Goal: Find specific page/section: Find specific page/section

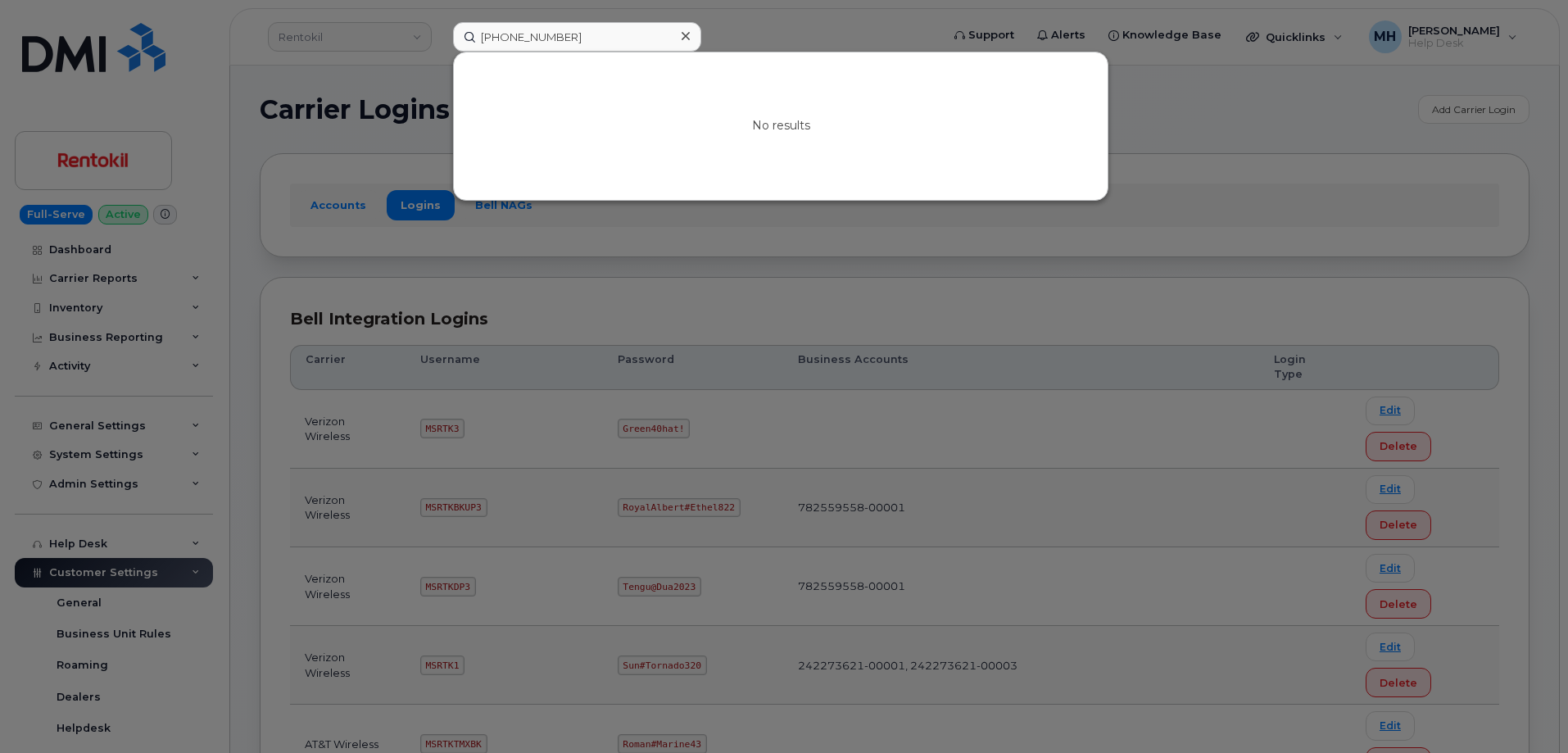
click at [604, 26] on input "[PHONE_NUMBER]" at bounding box center [577, 36] width 248 height 30
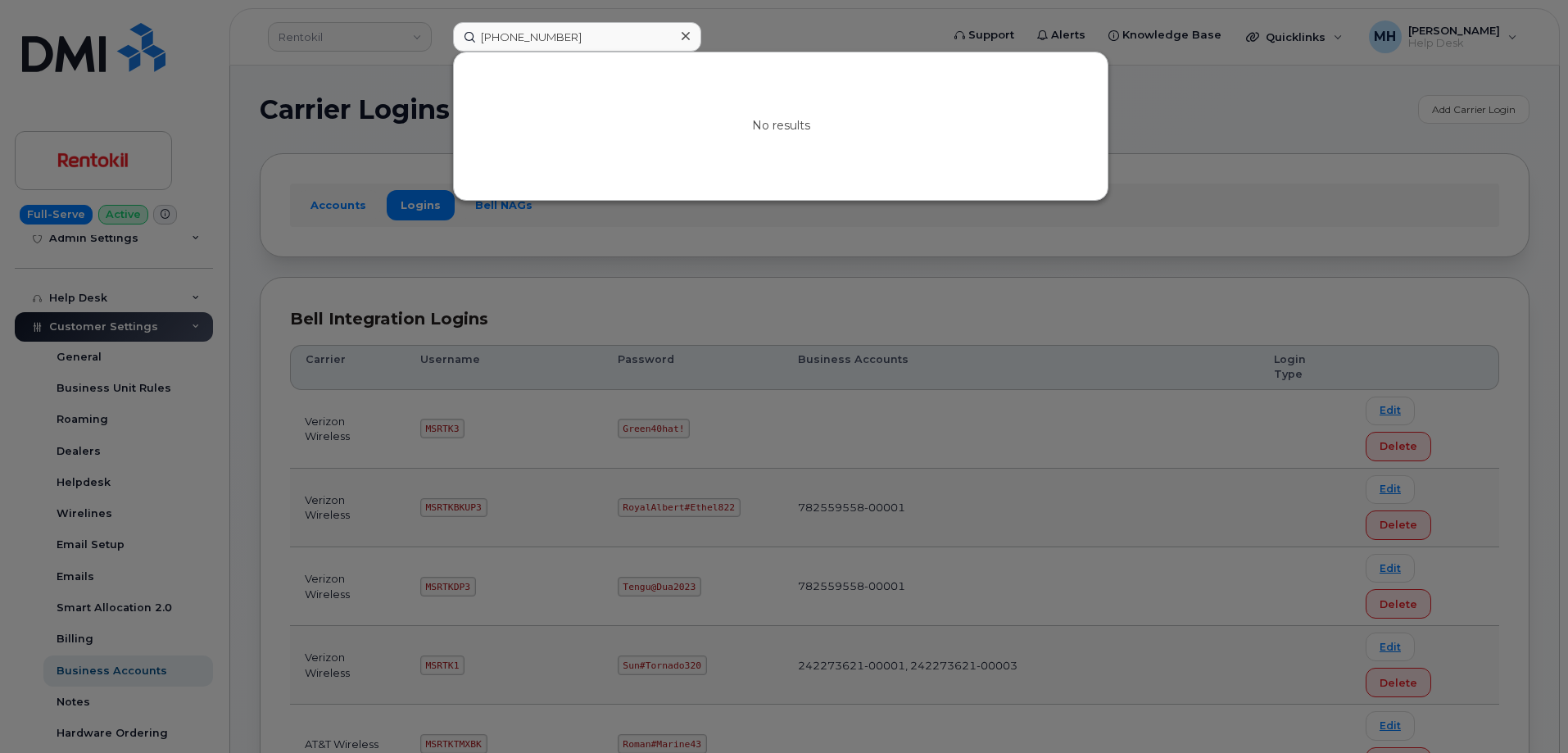
click at [609, 31] on input "[PHONE_NUMBER]" at bounding box center [577, 36] width 248 height 30
drag, startPoint x: 609, startPoint y: 31, endPoint x: 470, endPoint y: 34, distance: 139.0
click at [470, 34] on input "[PHONE_NUMBER]" at bounding box center [577, 36] width 248 height 30
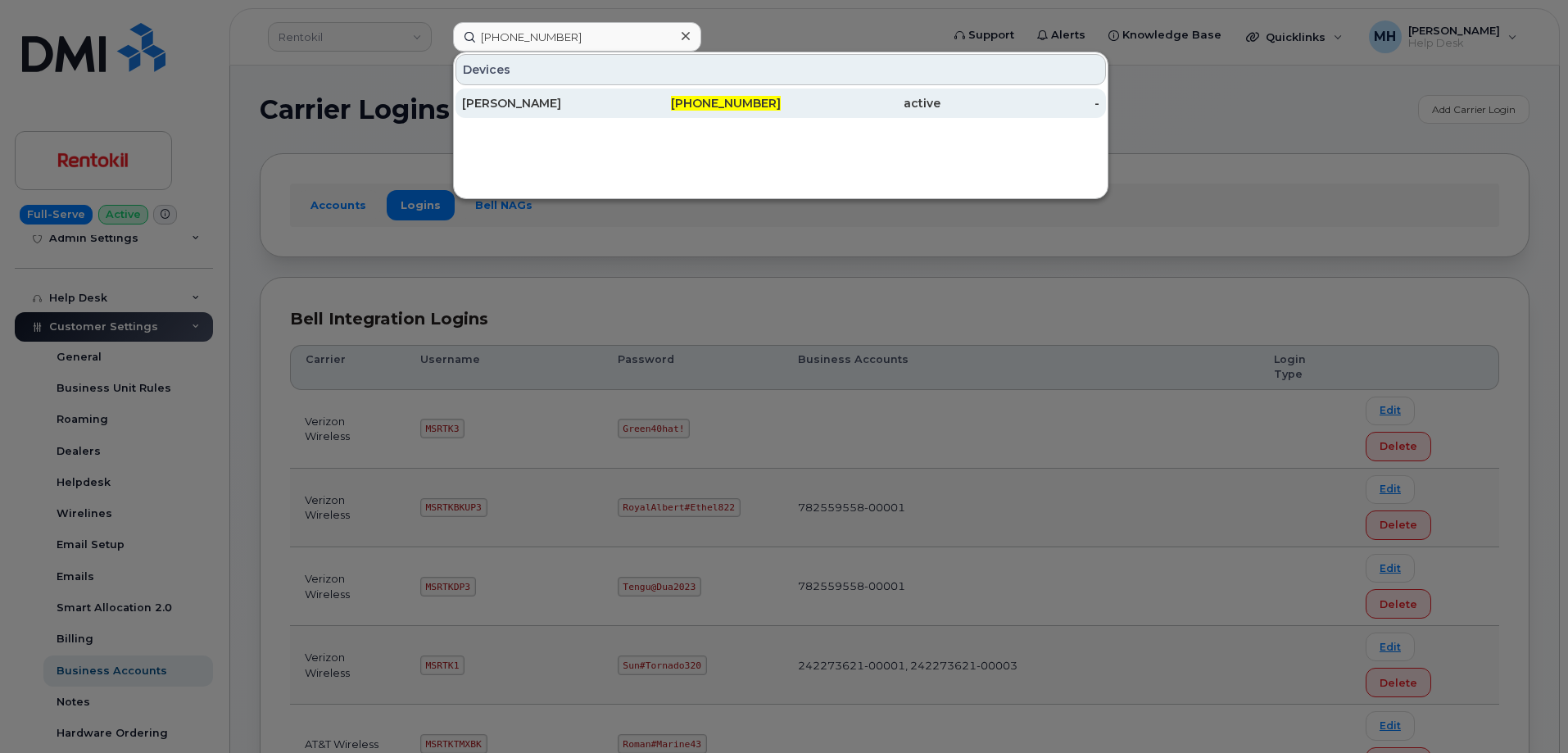
type input "[PHONE_NUMBER]"
click at [604, 105] on div "[PERSON_NAME]" at bounding box center [541, 103] width 159 height 16
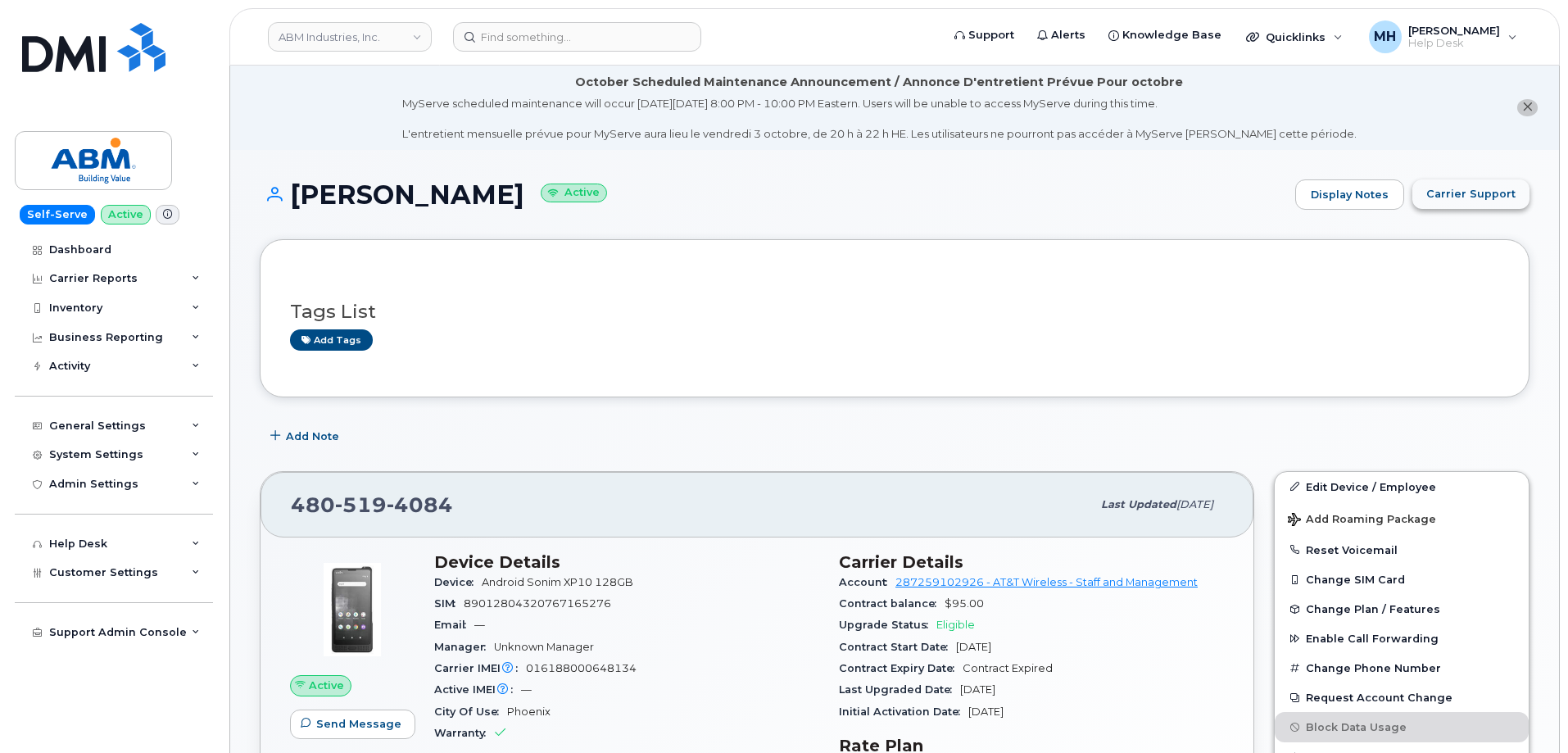
click at [1503, 188] on span "Carrier Support" at bounding box center [1471, 194] width 90 height 15
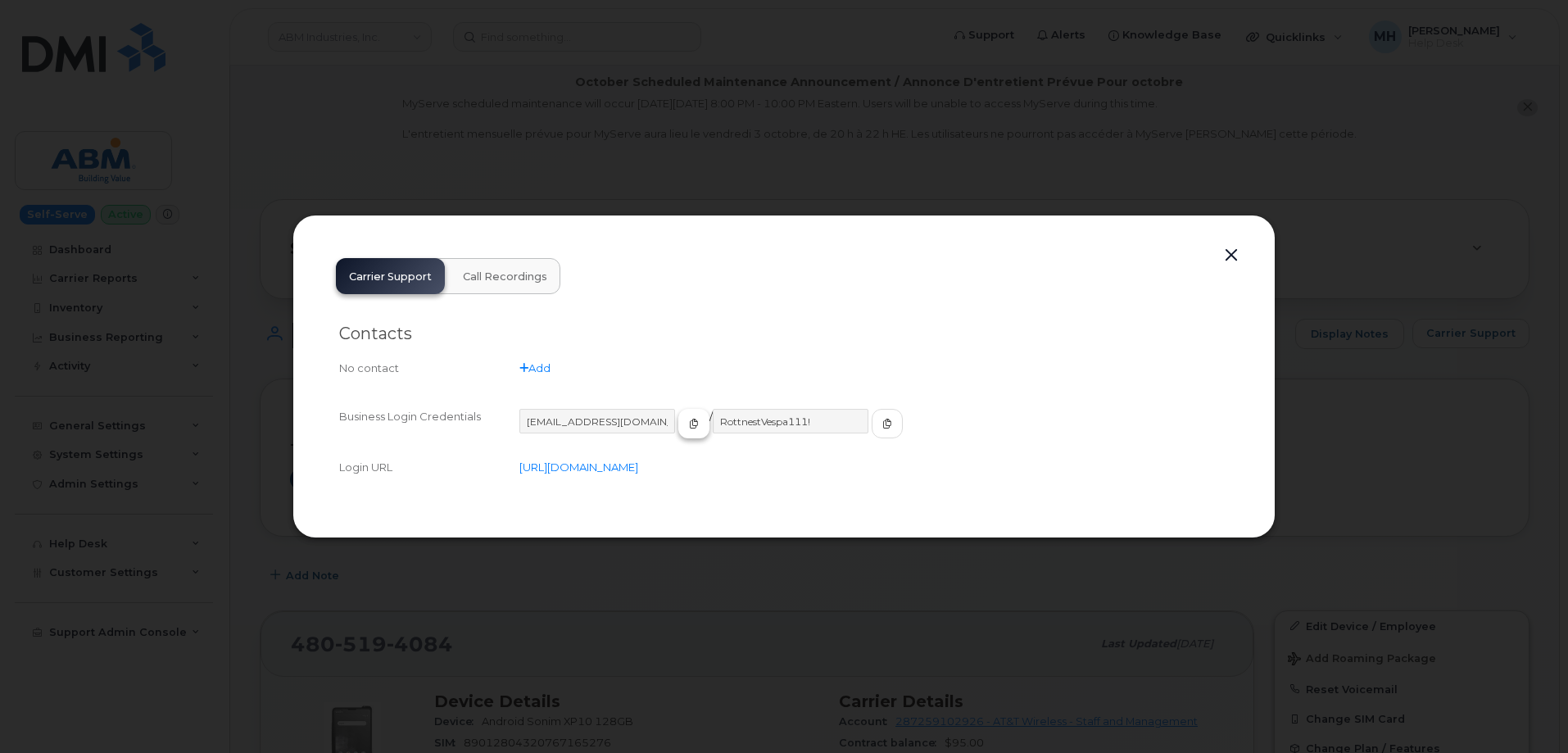
click at [686, 421] on span "button" at bounding box center [693, 423] width 14 height 14
click at [871, 435] on button "button" at bounding box center [887, 423] width 31 height 30
drag, startPoint x: 1227, startPoint y: 257, endPoint x: 1188, endPoint y: 346, distance: 97.2
click at [1227, 256] on button "button" at bounding box center [1231, 256] width 25 height 23
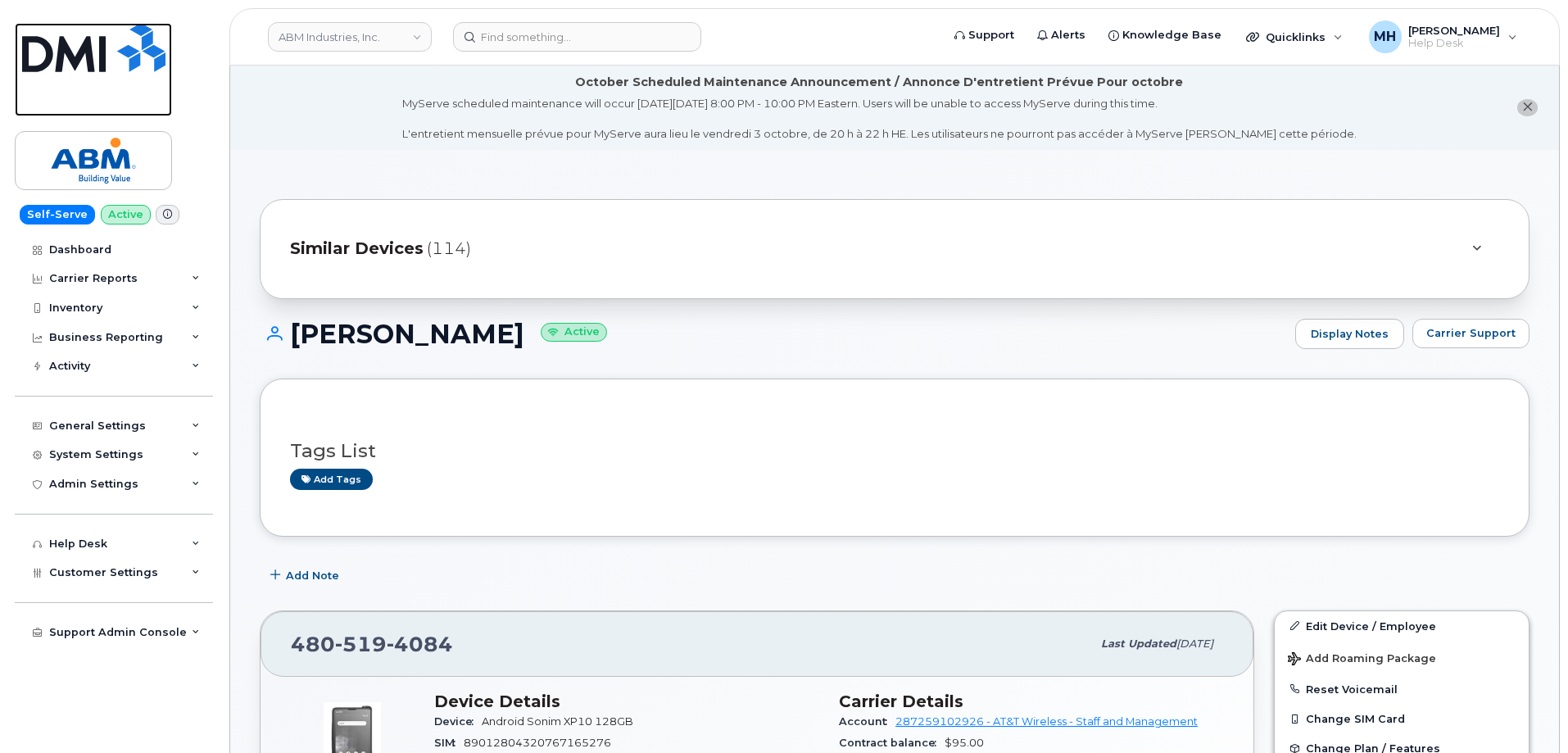
drag, startPoint x: 101, startPoint y: 94, endPoint x: 177, endPoint y: 2, distance: 119.3
click at [101, 94] on link at bounding box center [93, 70] width 157 height 94
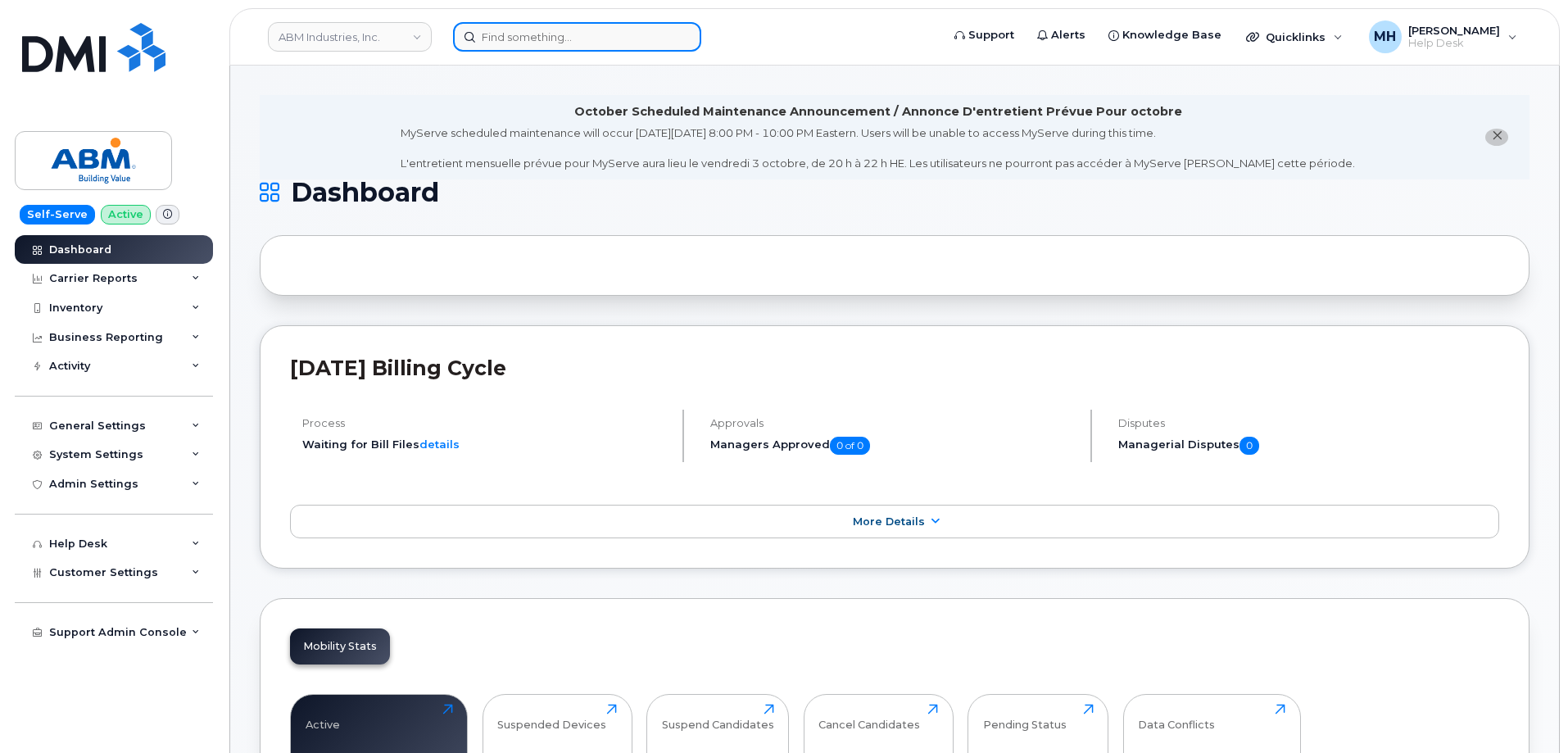
click at [523, 47] on input at bounding box center [577, 36] width 248 height 30
paste input "[PHONE_NUMBER]"
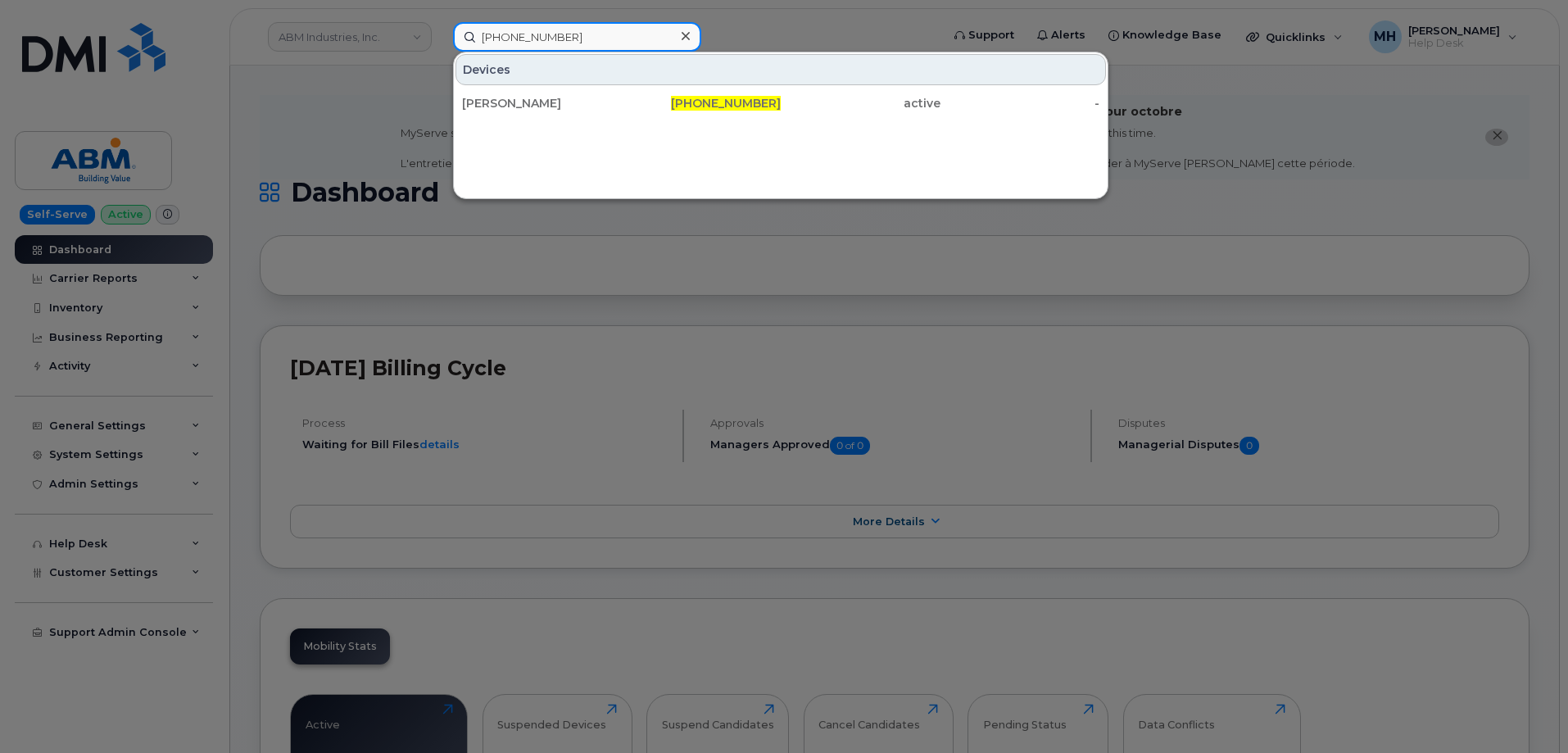
type input "949-678-0084"
click at [562, 111] on div "GUSTAVO PINEDA" at bounding box center [541, 103] width 159 height 16
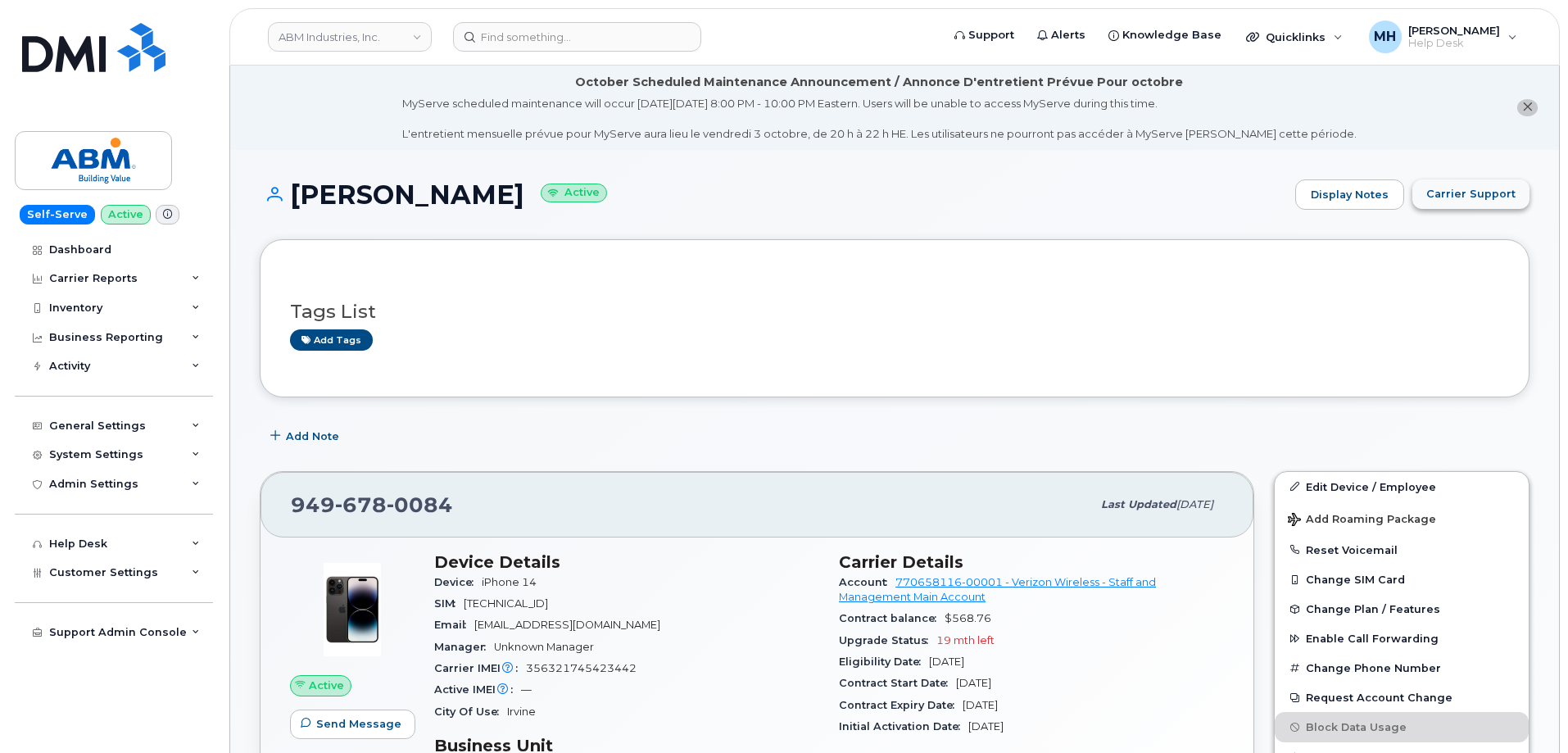
click at [1464, 200] on span "Carrier Support" at bounding box center [1471, 194] width 90 height 15
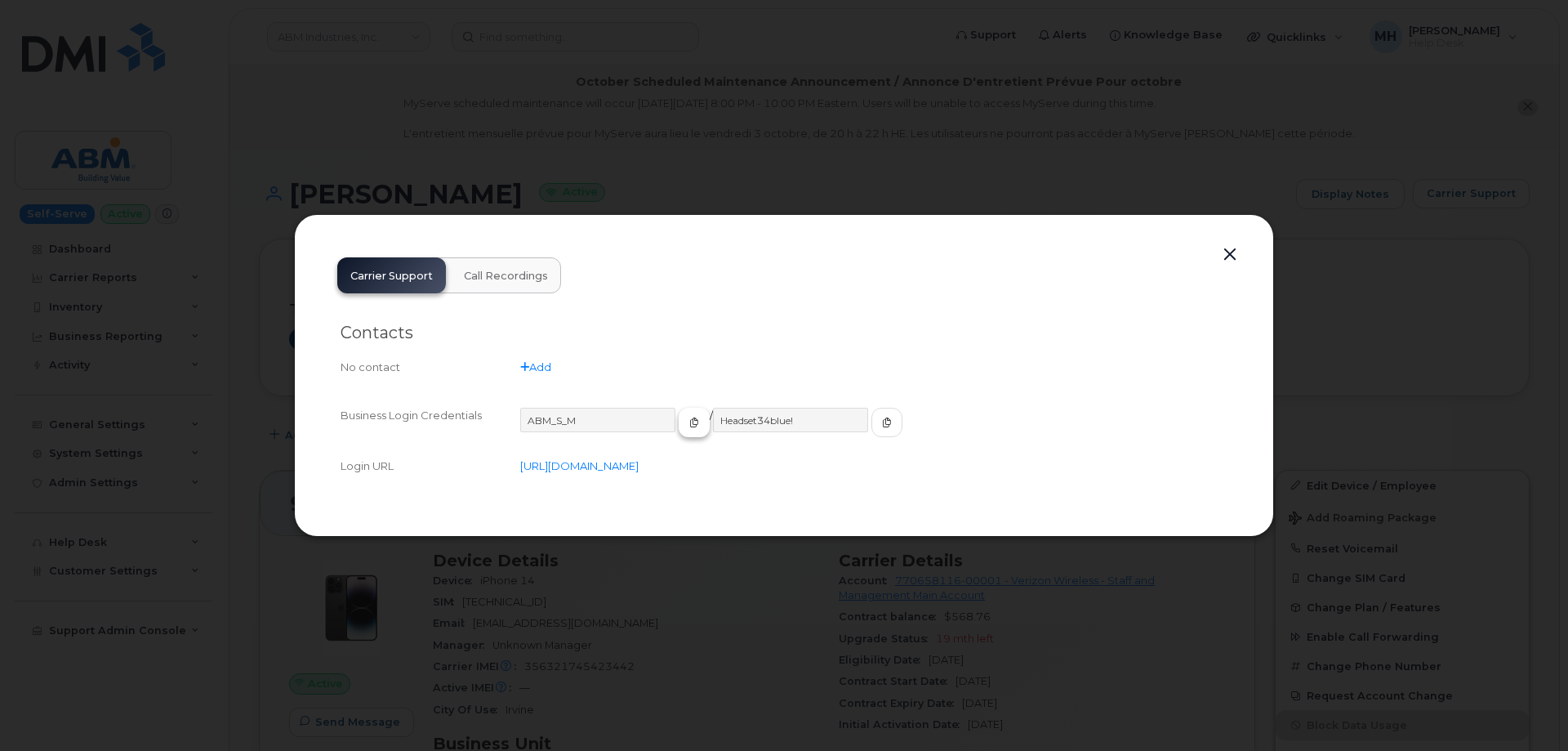
drag, startPoint x: 674, startPoint y: 430, endPoint x: 682, endPoint y: 427, distance: 8.5
click at [678, 429] on button "button" at bounding box center [694, 422] width 31 height 30
drag, startPoint x: 826, startPoint y: 418, endPoint x: 833, endPoint y: 417, distance: 7.1
click at [830, 417] on div "Headset34blue!" at bounding box center [807, 429] width 189 height 44
click at [872, 417] on button "button" at bounding box center [887, 422] width 31 height 30
